Goal: Task Accomplishment & Management: Use online tool/utility

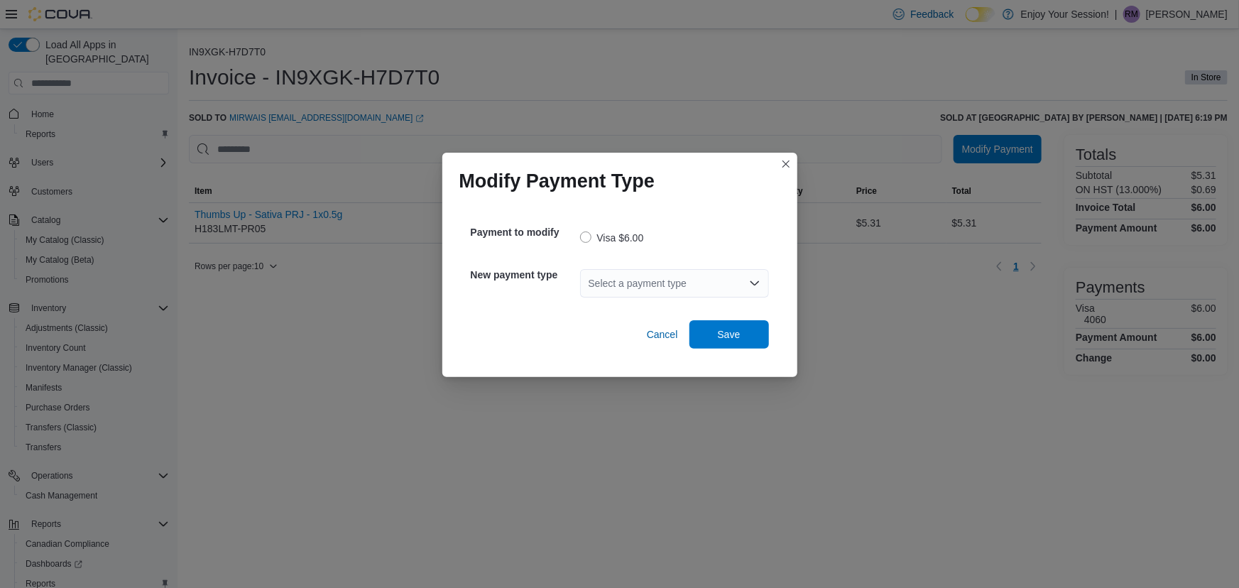
click at [721, 283] on div "Select a payment type" at bounding box center [674, 283] width 189 height 28
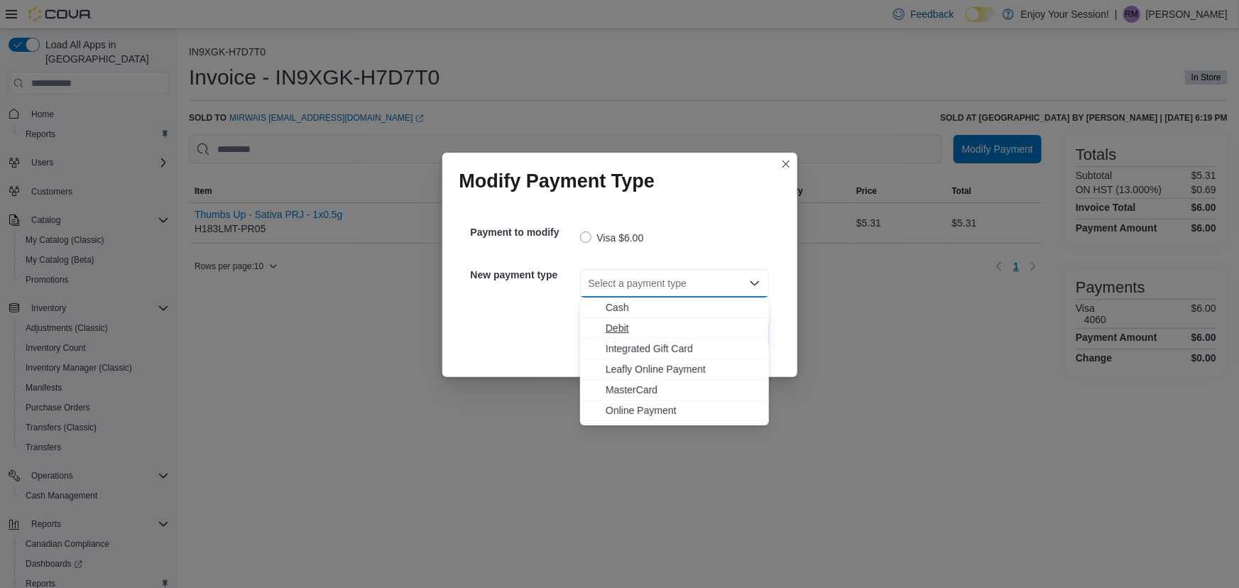
click at [640, 321] on span "Debit" at bounding box center [683, 328] width 155 height 14
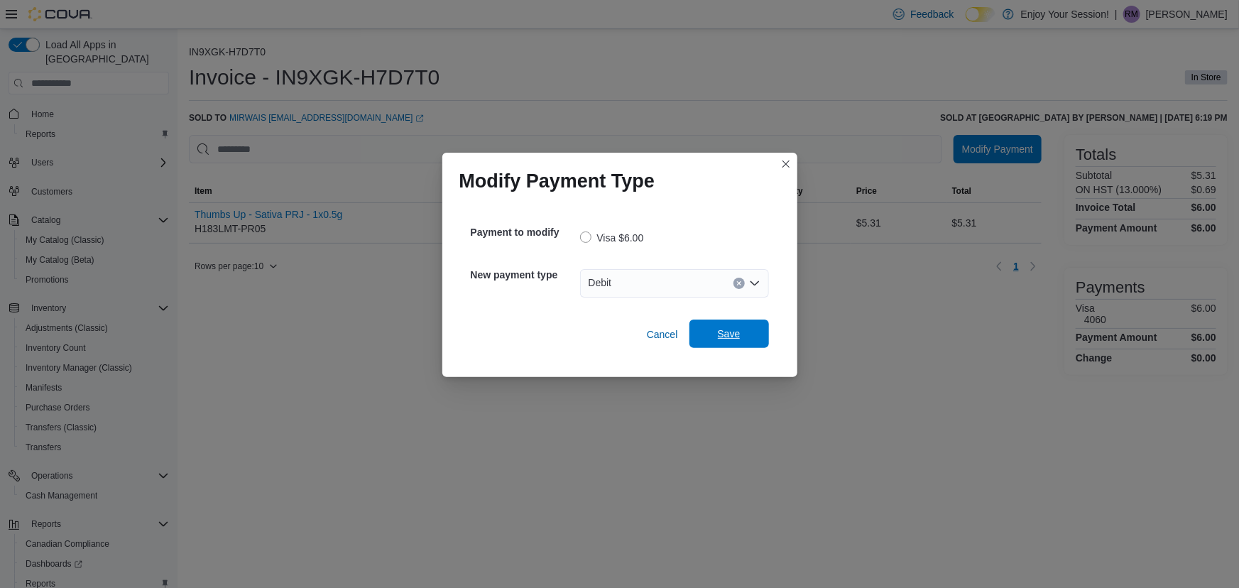
click at [755, 332] on span "Save" at bounding box center [729, 334] width 62 height 28
click at [701, 278] on div "Select a payment type" at bounding box center [674, 283] width 189 height 28
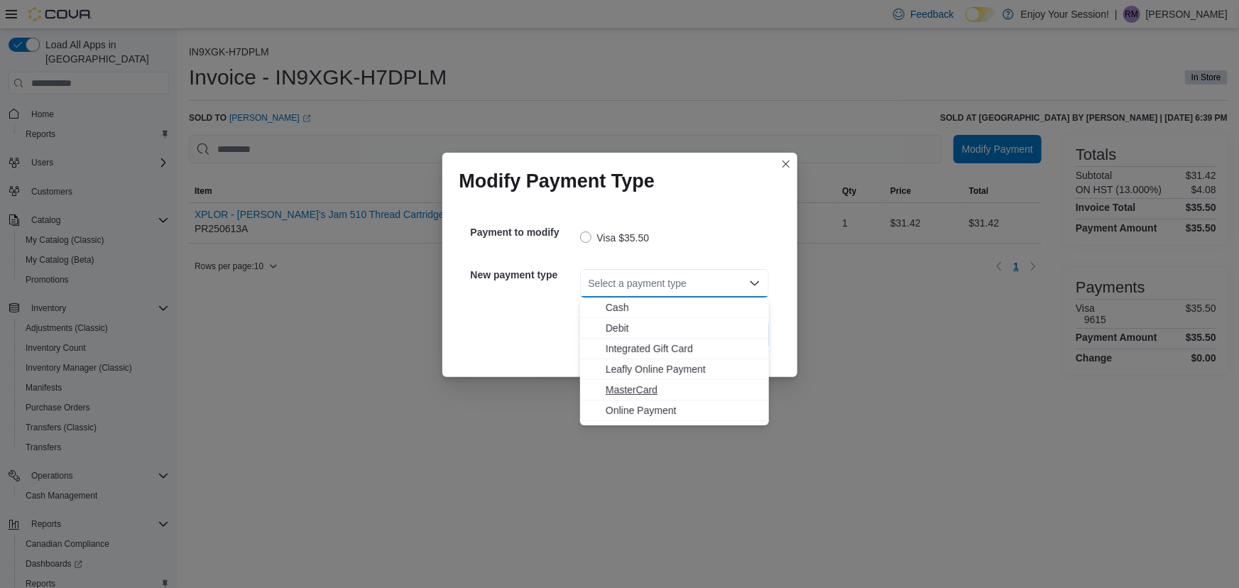
click at [638, 390] on span "MasterCard" at bounding box center [683, 390] width 155 height 14
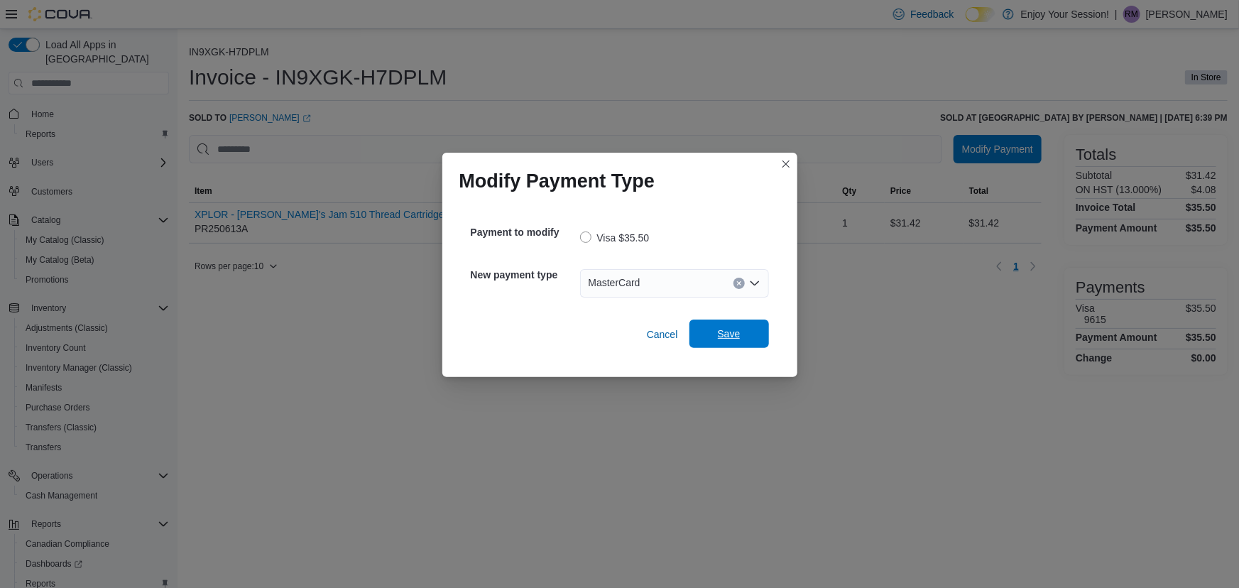
click at [738, 344] on span "Save" at bounding box center [729, 334] width 62 height 28
